Goal: Check status: Check status

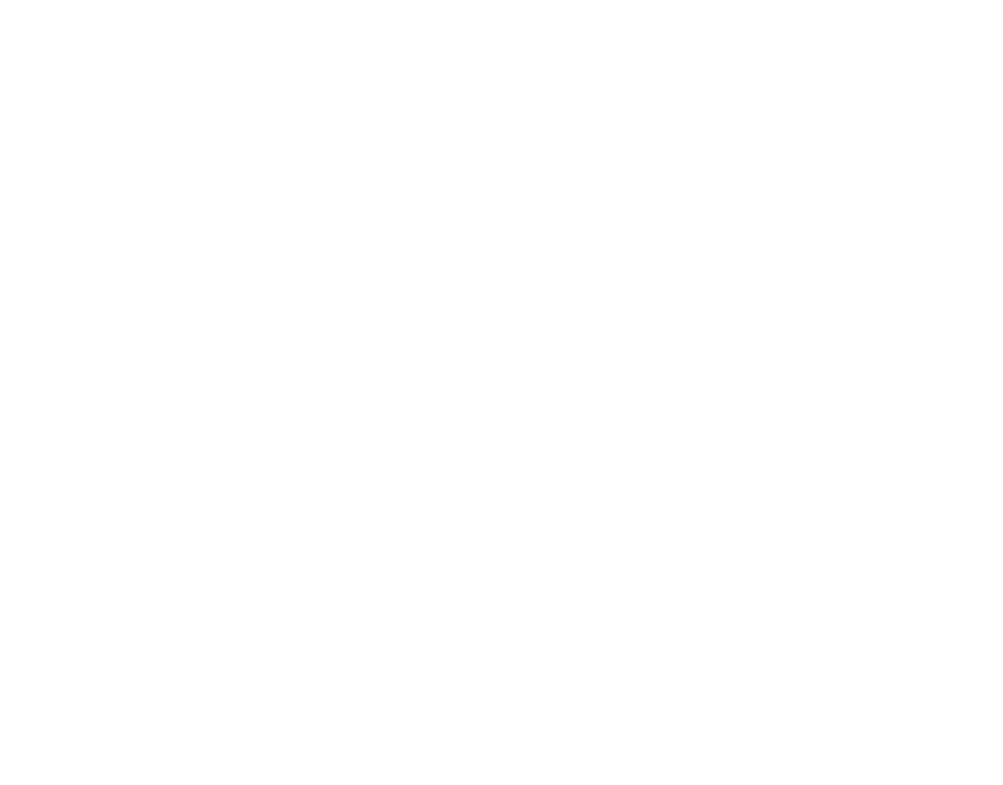
type input "[EMAIL_ADDRESS][DOMAIN_NAME]"
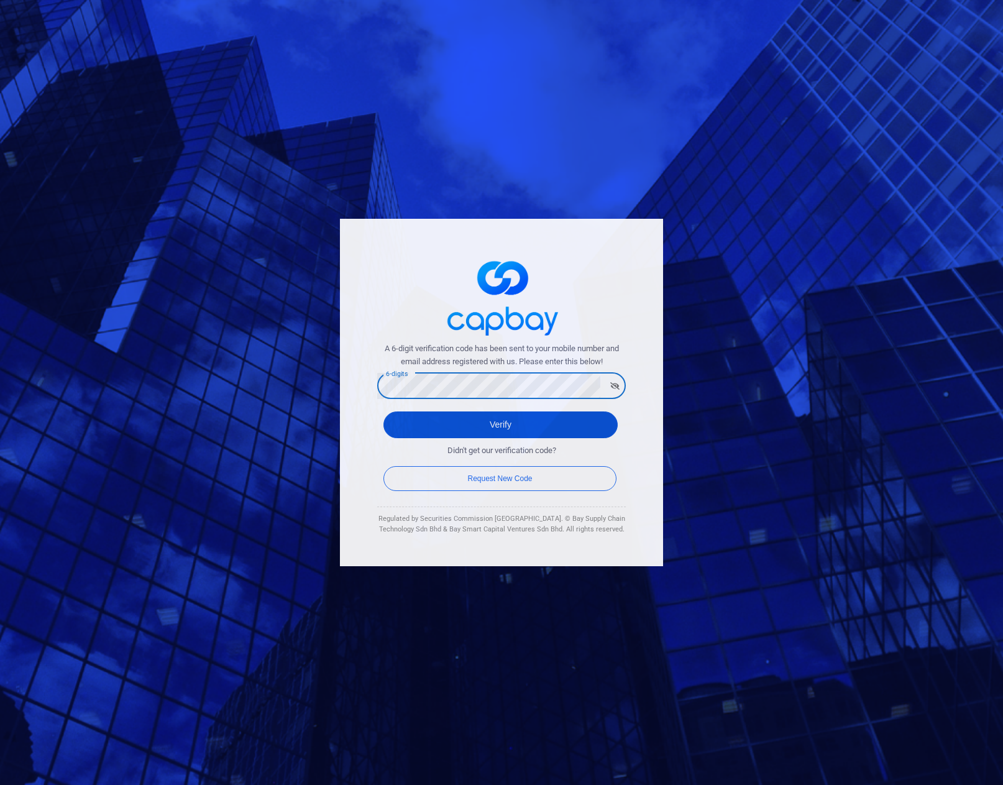
click at [495, 430] on button "Verify" at bounding box center [501, 424] width 234 height 27
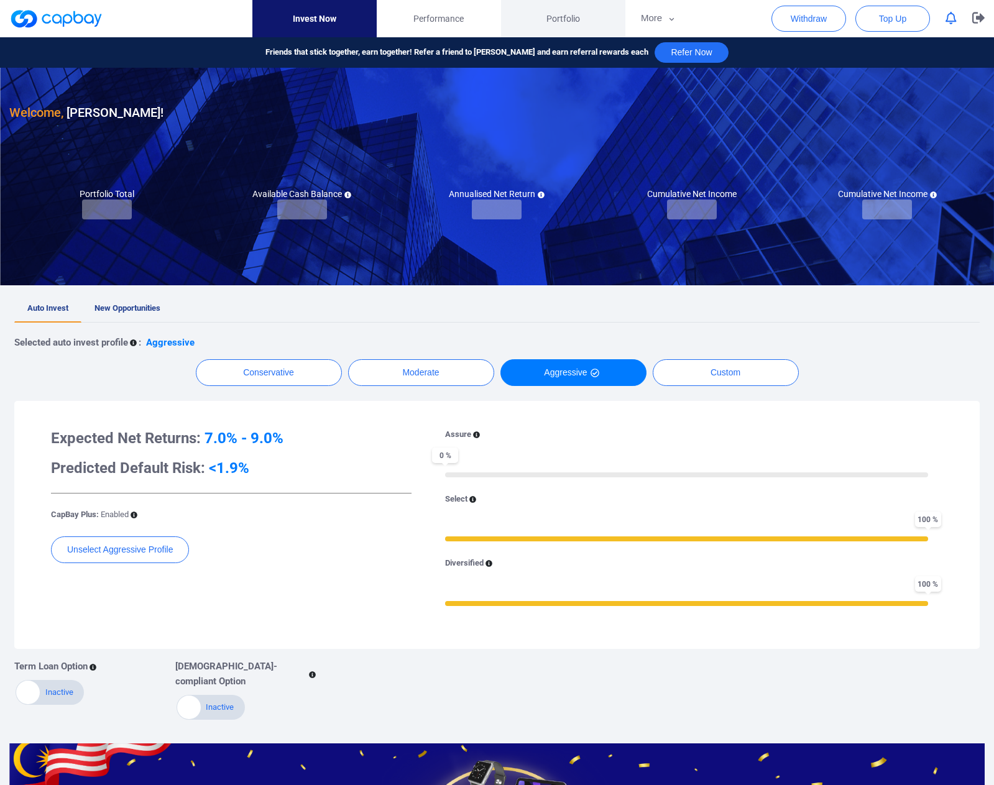
click at [556, 24] on span "Portfolio" at bounding box center [563, 19] width 34 height 14
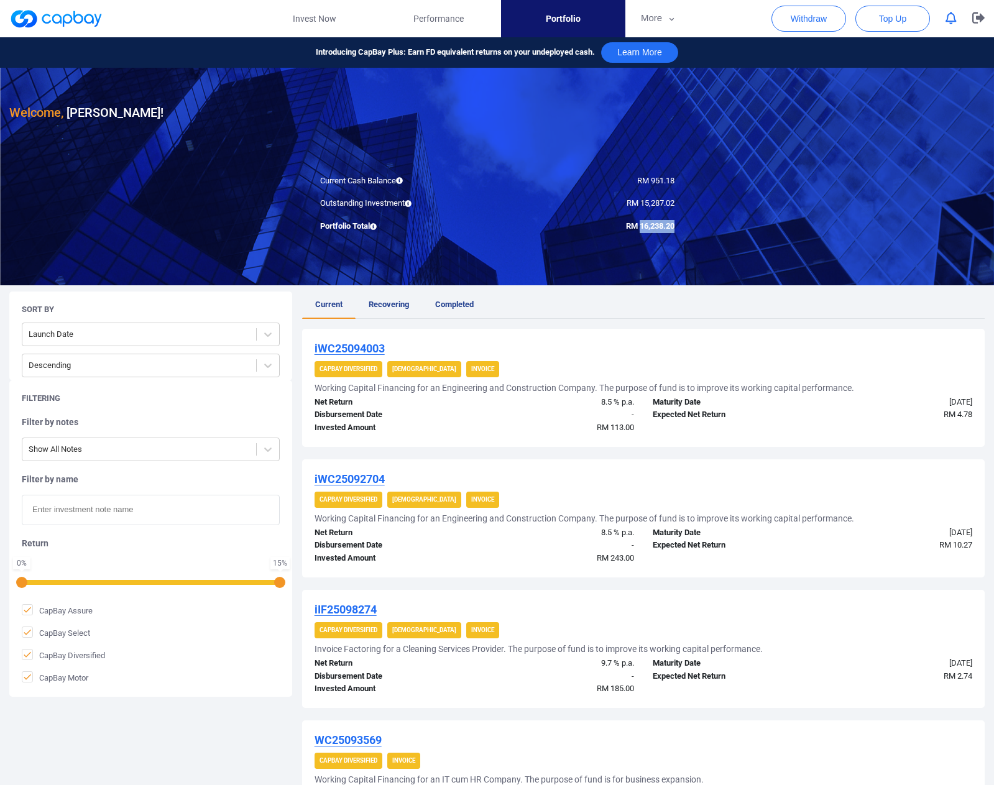
drag, startPoint x: 639, startPoint y: 224, endPoint x: 674, endPoint y: 226, distance: 34.9
click at [674, 226] on span "RM 16,238.20" at bounding box center [650, 225] width 48 height 9
copy span "16,238.20"
click at [976, 17] on icon "button" at bounding box center [978, 17] width 12 height 11
